Goal: Information Seeking & Learning: Learn about a topic

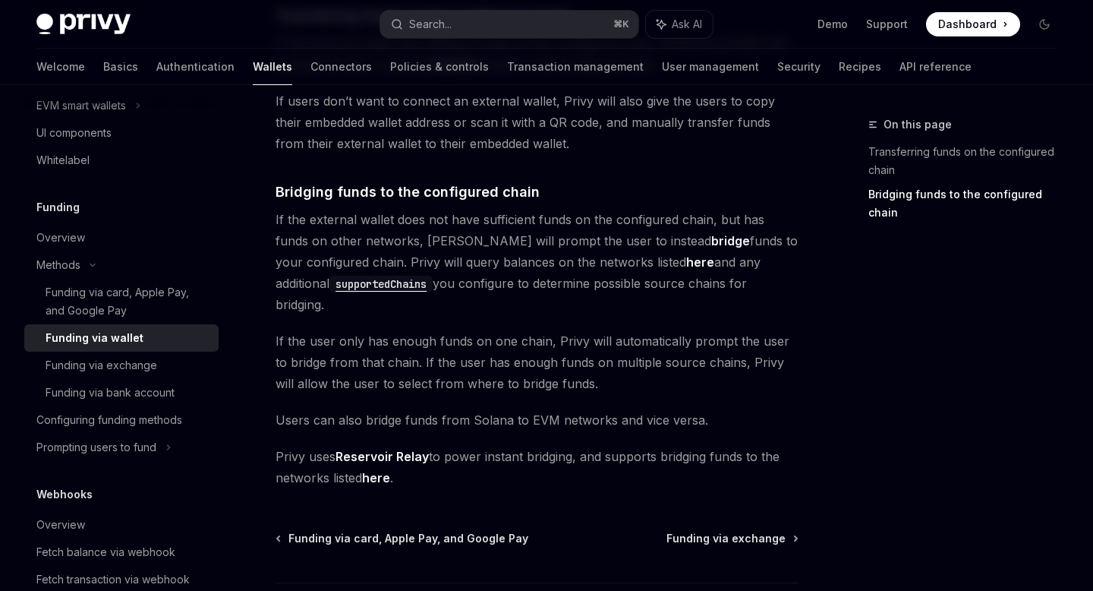
scroll to position [506, 0]
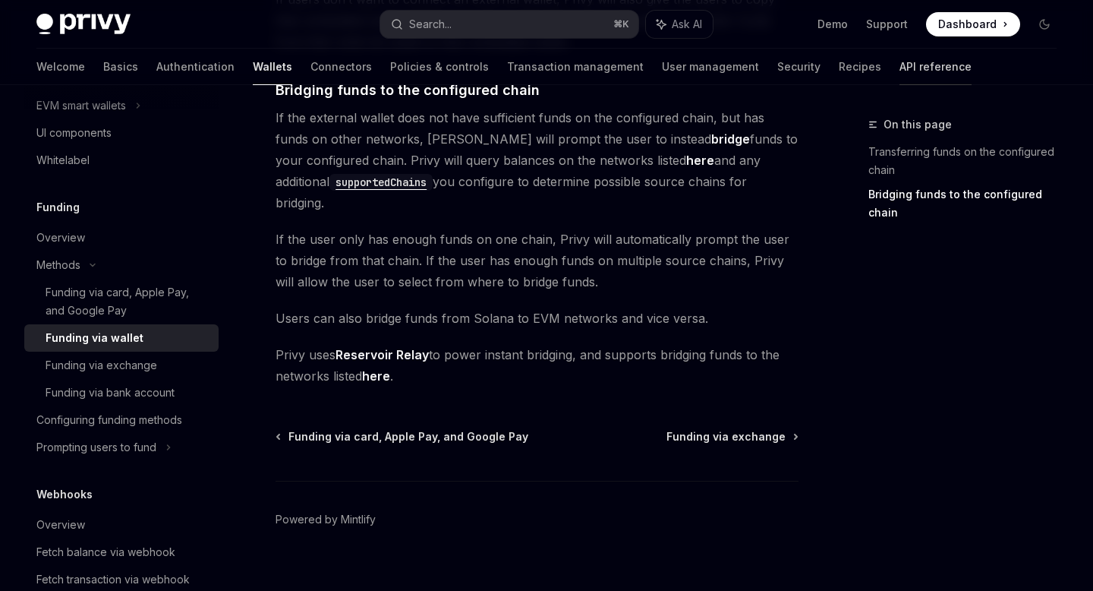
click at [900, 62] on link "API reference" at bounding box center [936, 67] width 72 height 36
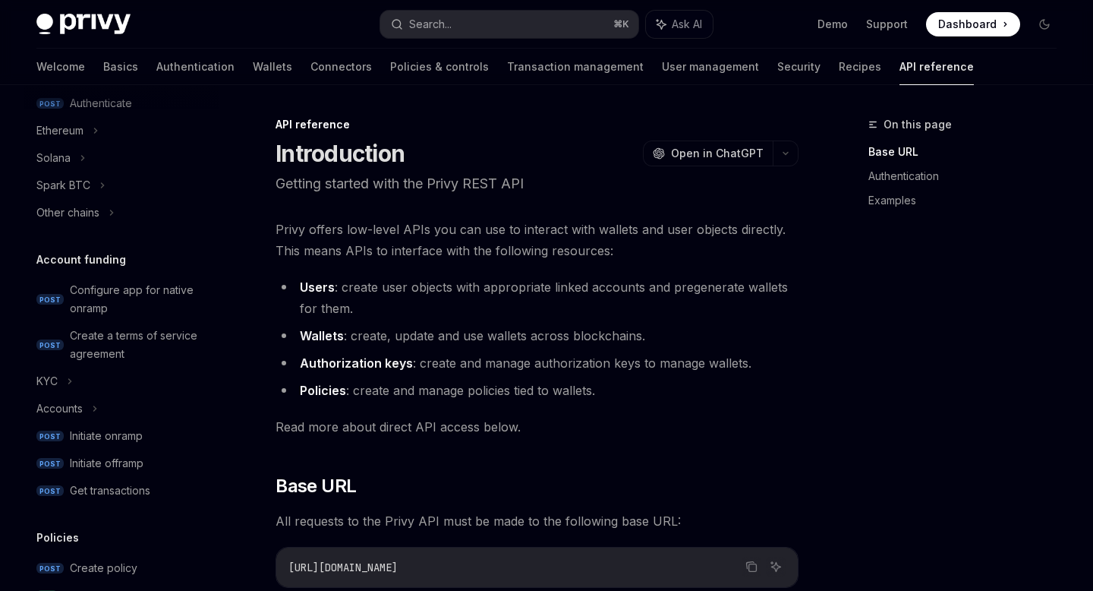
scroll to position [397, 0]
click at [126, 330] on div "Create a terms of service agreement" at bounding box center [140, 344] width 140 height 36
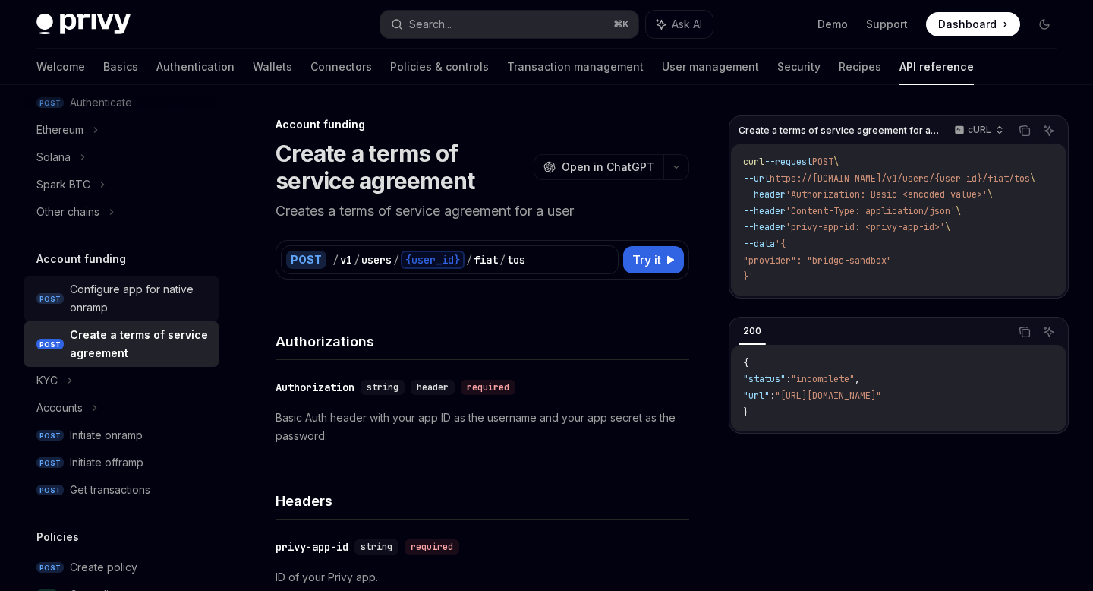
click at [112, 300] on div "Configure app for native onramp" at bounding box center [140, 298] width 140 height 36
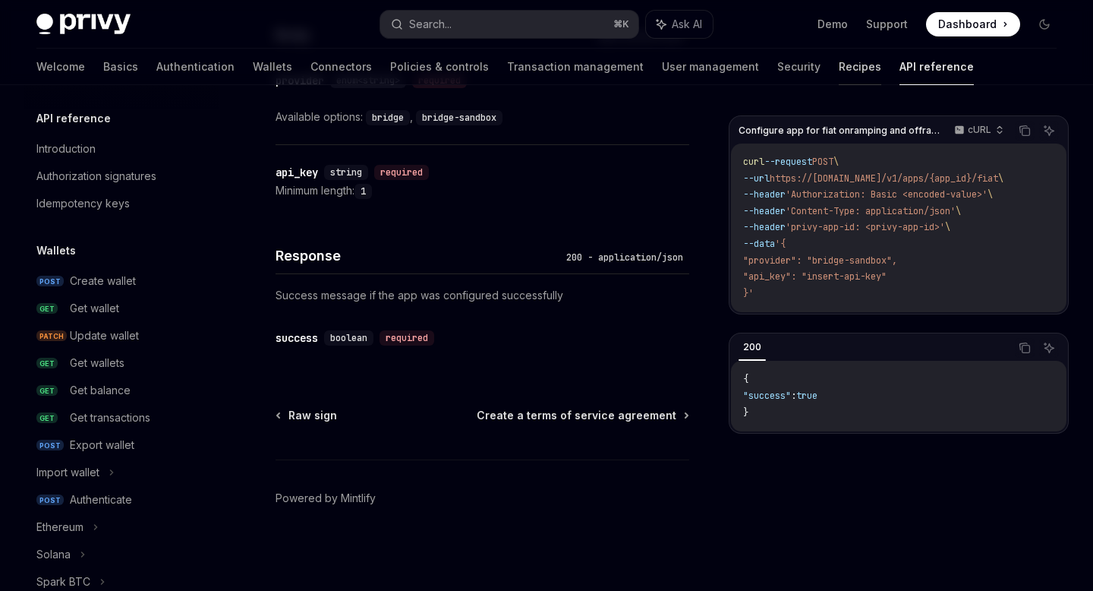
click at [839, 70] on link "Recipes" at bounding box center [860, 67] width 43 height 36
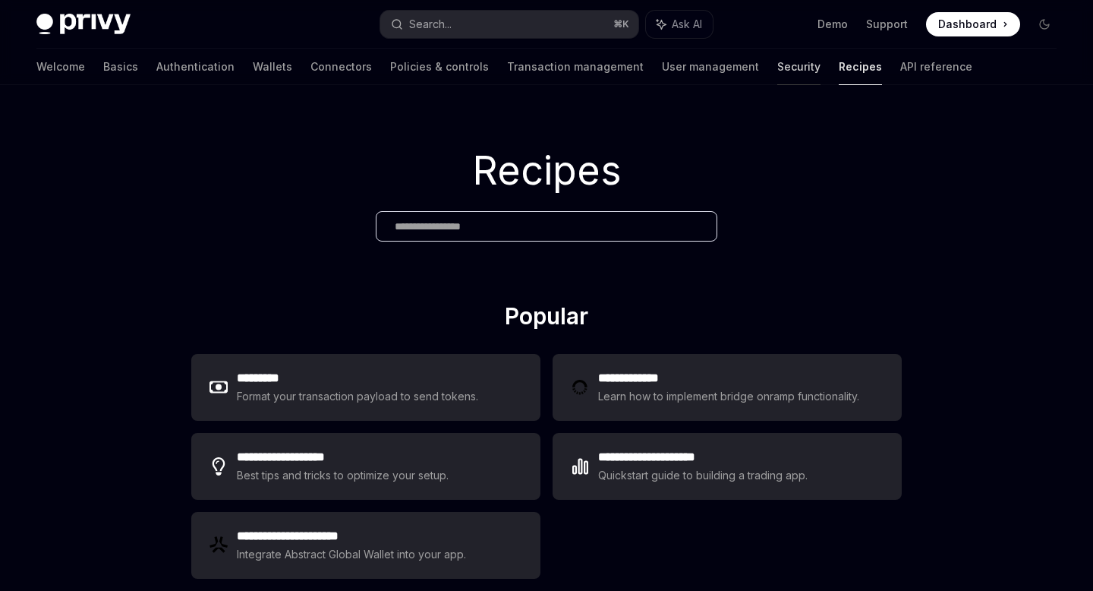
click at [778, 73] on link "Security" at bounding box center [799, 67] width 43 height 36
type textarea "*"
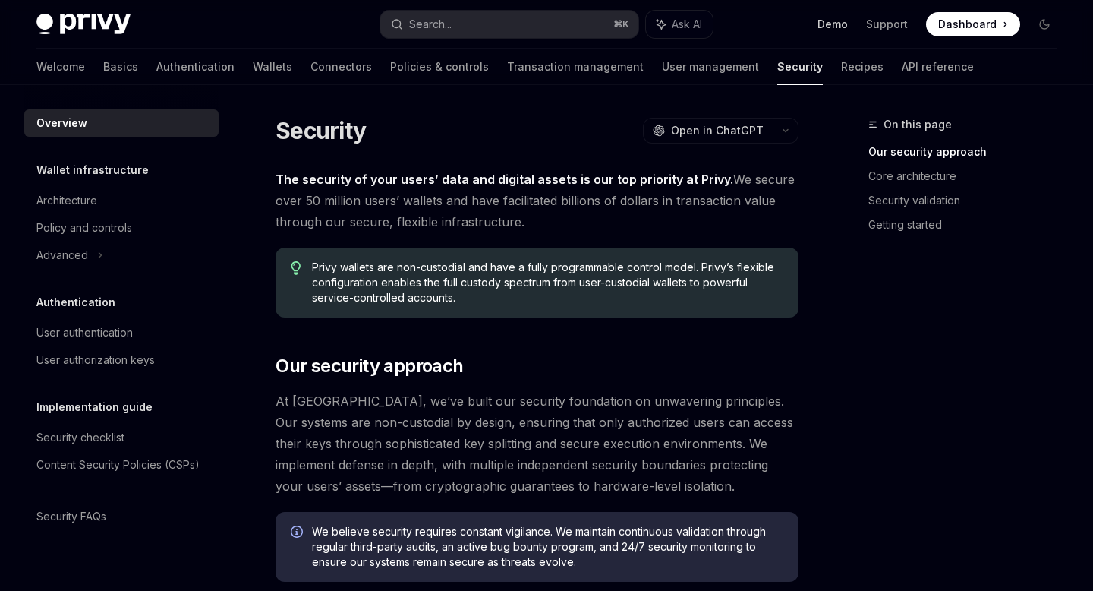
click at [835, 23] on link "Demo" at bounding box center [833, 24] width 30 height 15
